Goal: Complete application form

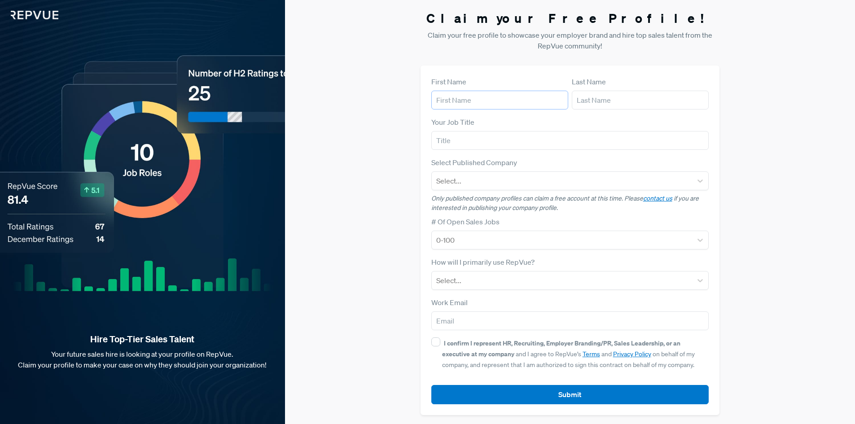
click at [465, 99] on input "text" at bounding box center [499, 100] width 137 height 19
type input "[PERSON_NAME]"
type input "Forbes"
type input "[EMAIL_ADDRESS][DOMAIN_NAME]"
click at [459, 140] on input "text" at bounding box center [570, 140] width 278 height 19
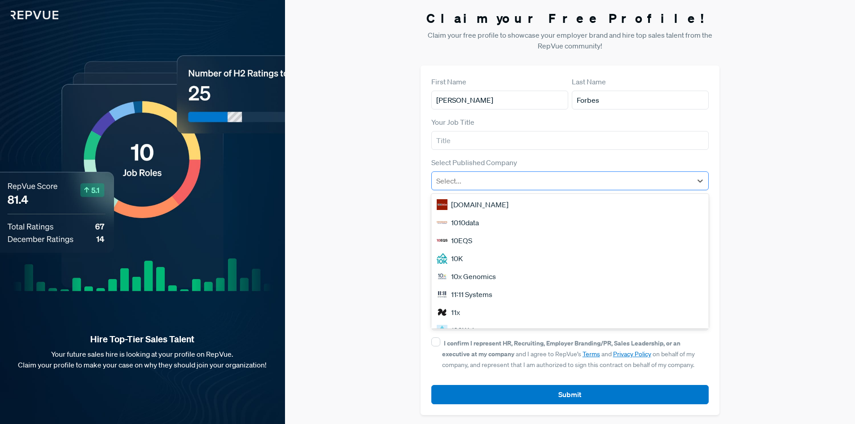
click at [529, 181] on div at bounding box center [562, 181] width 252 height 13
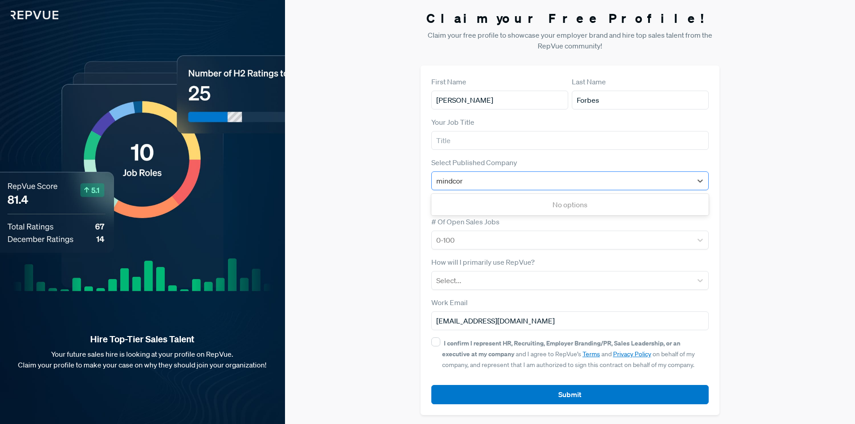
type input "mindcore"
